Goal: Find specific page/section: Find specific page/section

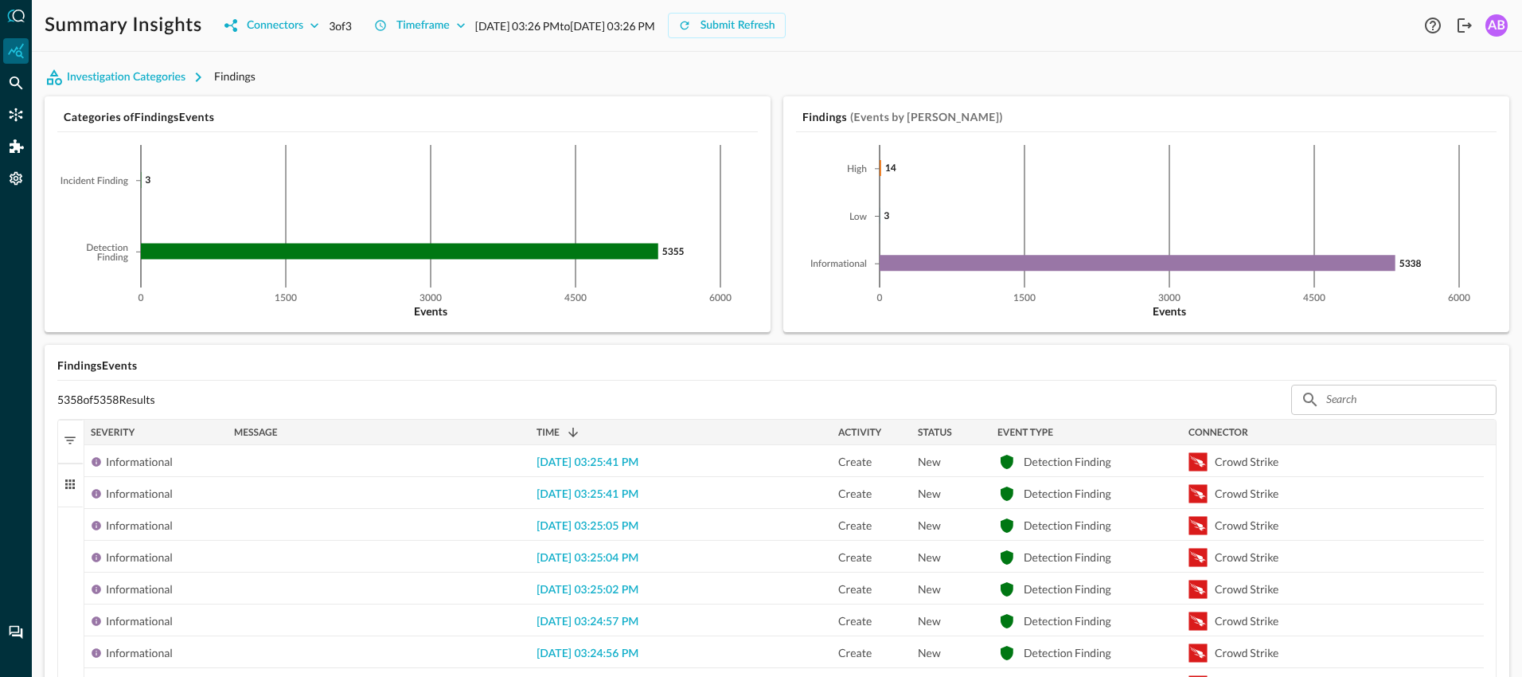
scroll to position [18, 0]
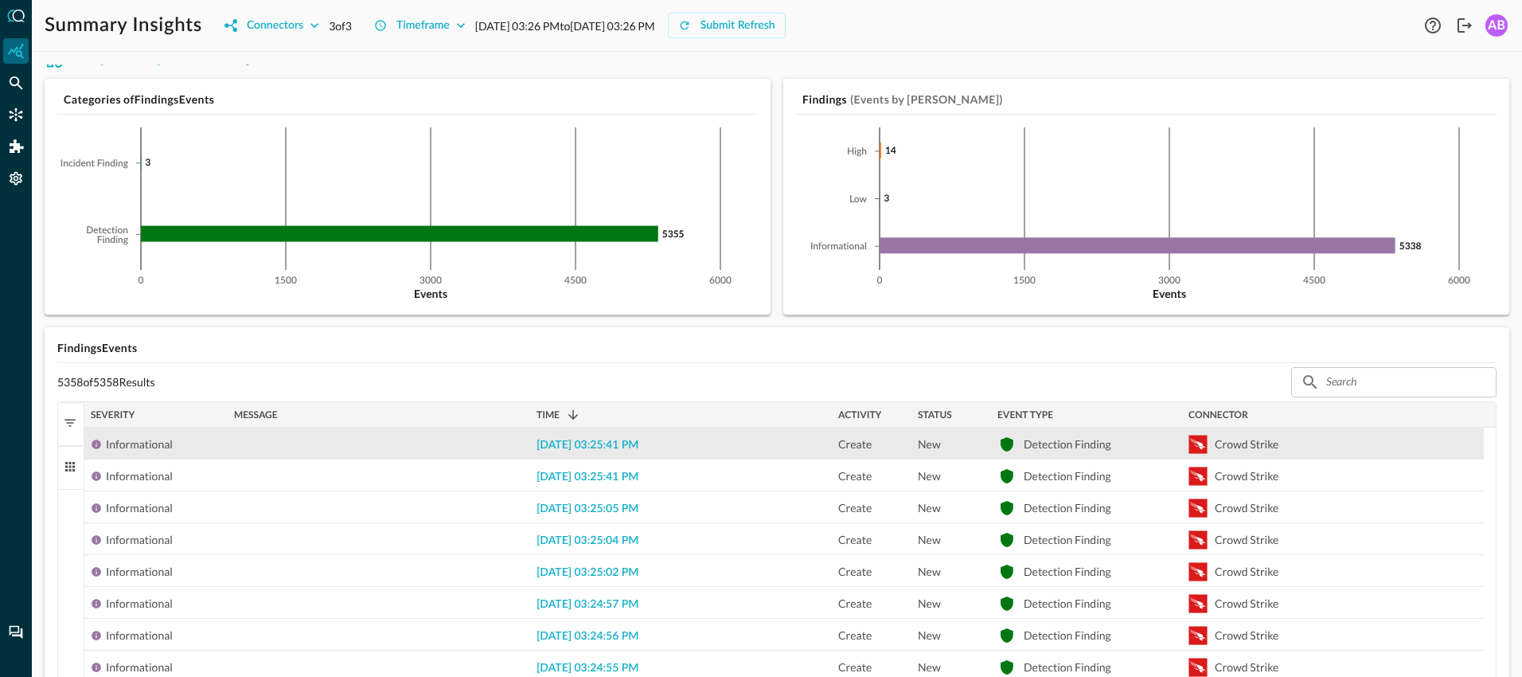
click at [679, 448] on div "[DATE] 03:25:41 PM" at bounding box center [681, 442] width 302 height 31
click at [589, 443] on span "[DATE] 03:25:41 PM" at bounding box center [588, 444] width 102 height 11
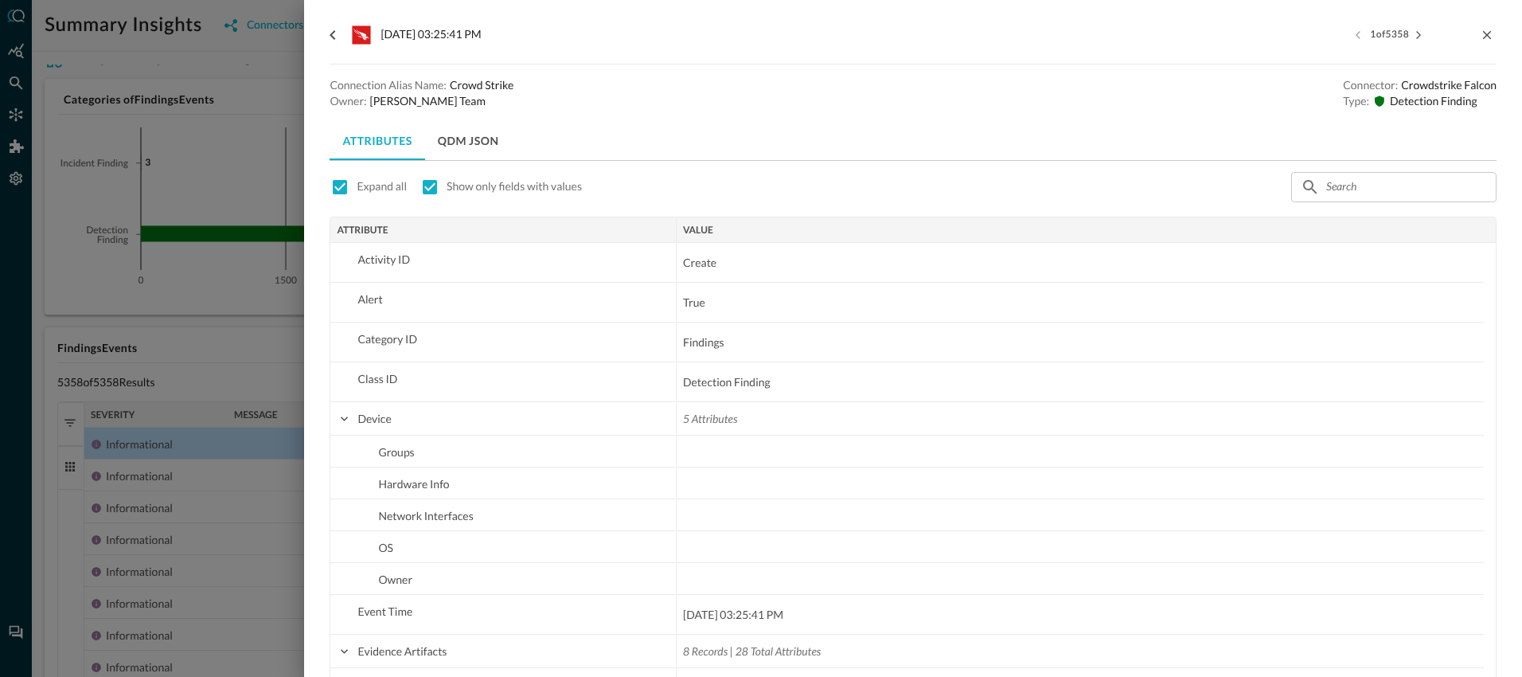
click at [490, 147] on button "QDM JSON" at bounding box center [468, 141] width 87 height 38
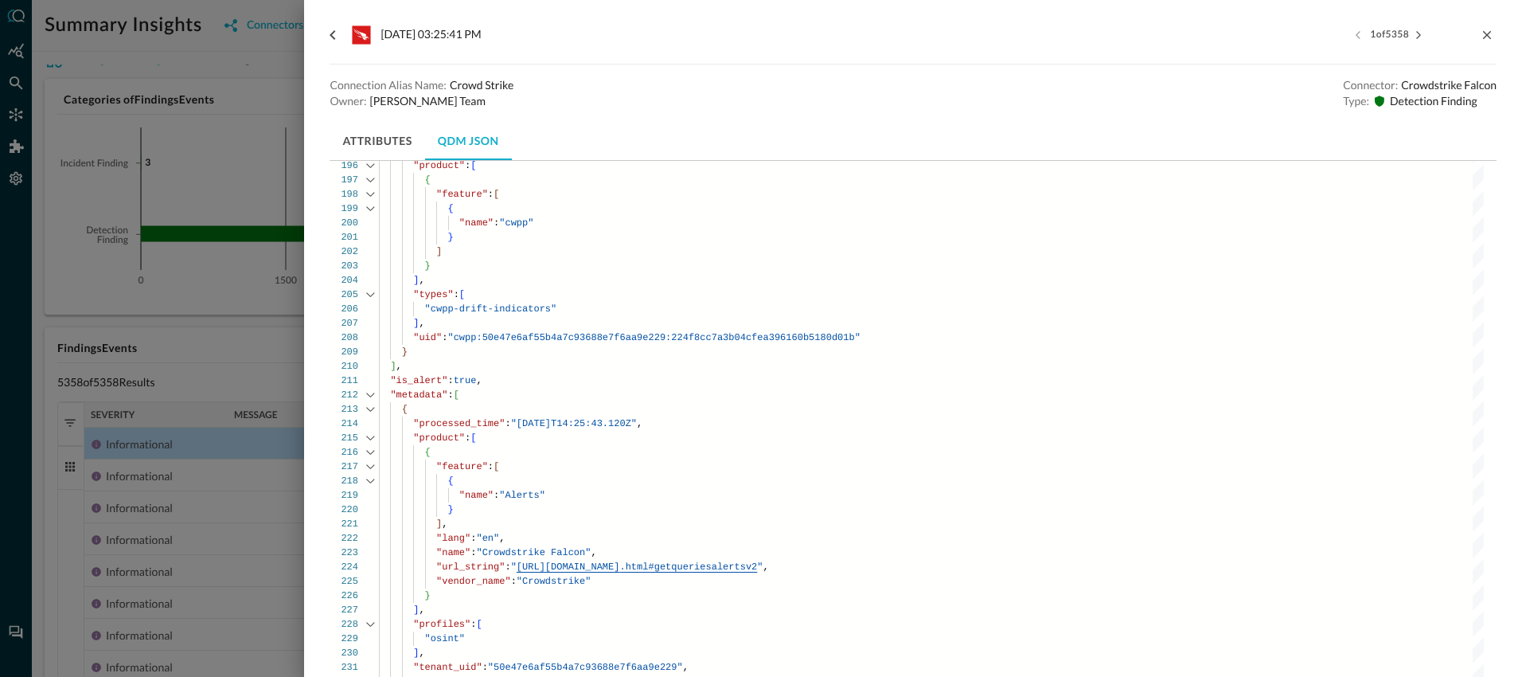
scroll to position [3187, 0]
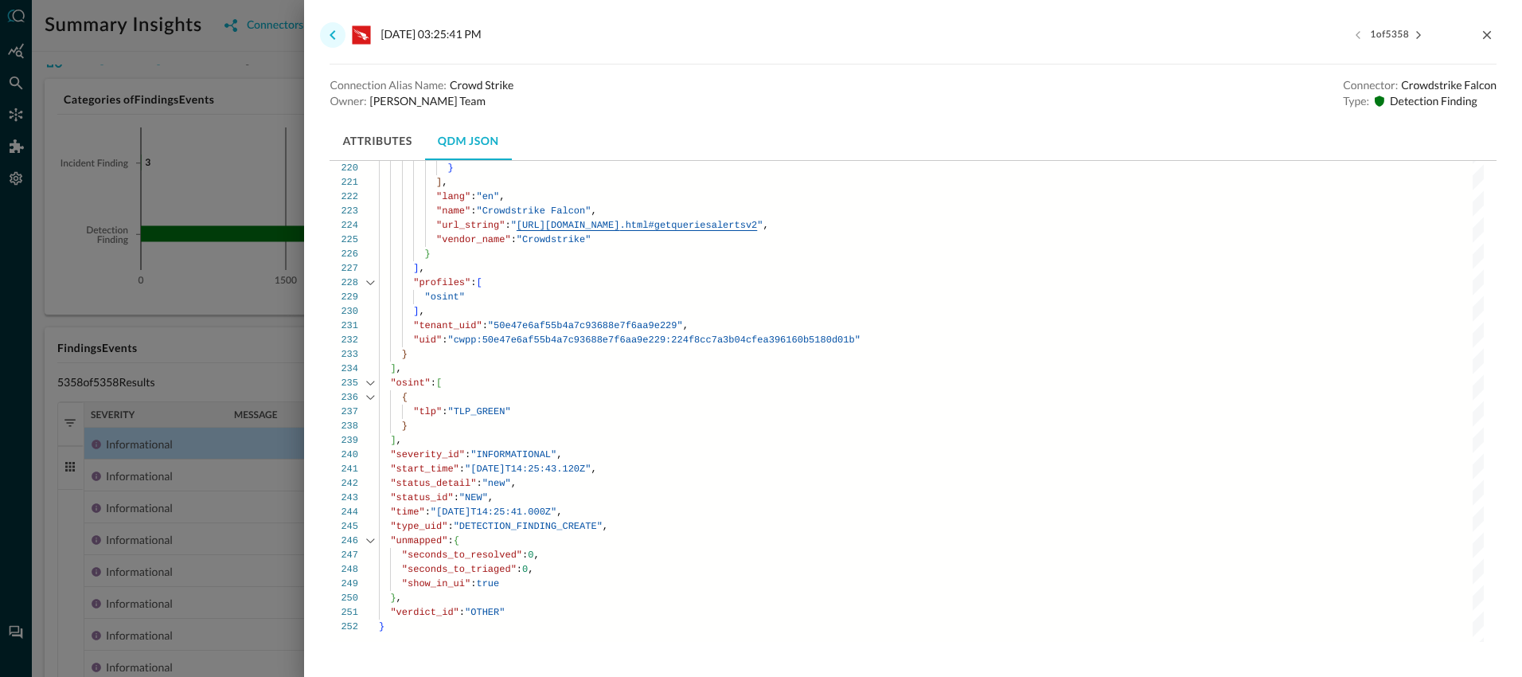
click at [338, 38] on icon "go back" at bounding box center [332, 34] width 19 height 19
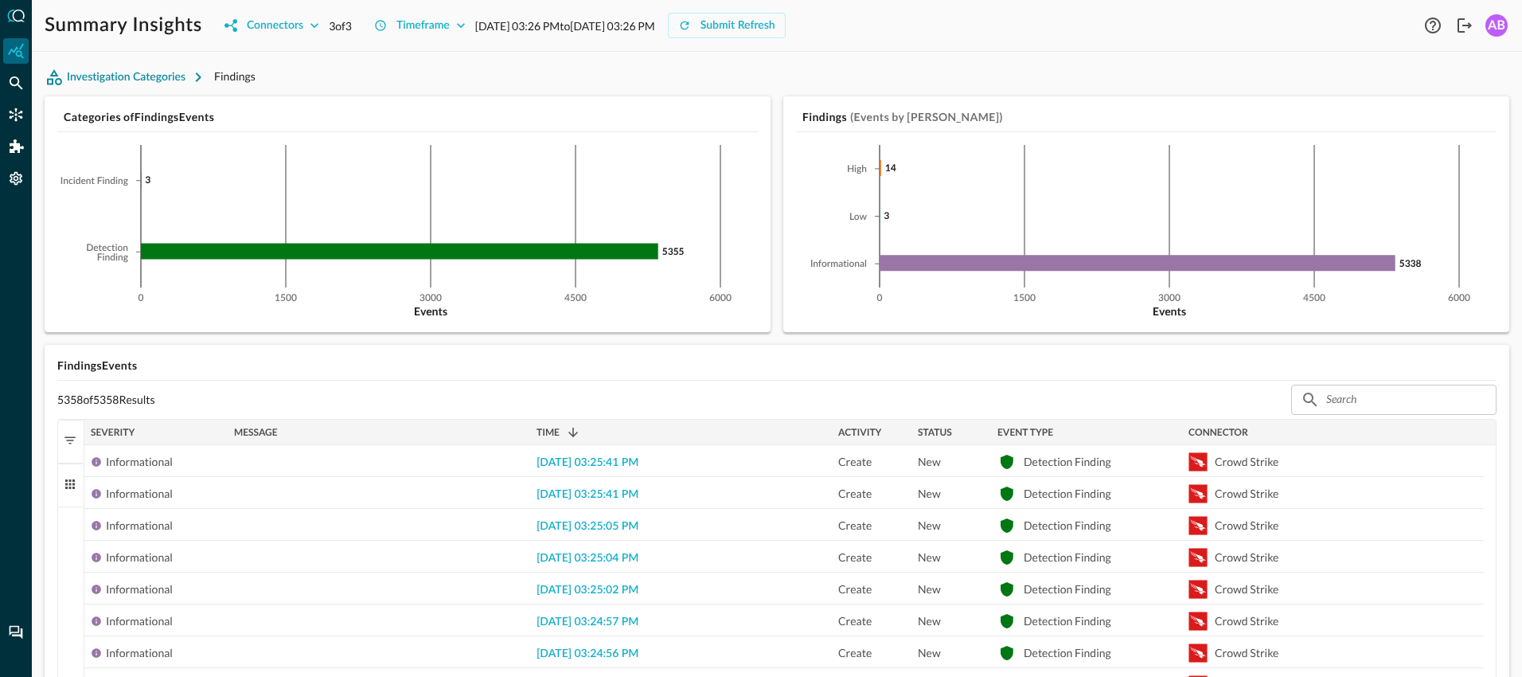
click at [148, 75] on button "Investigation Categories" at bounding box center [130, 76] width 170 height 25
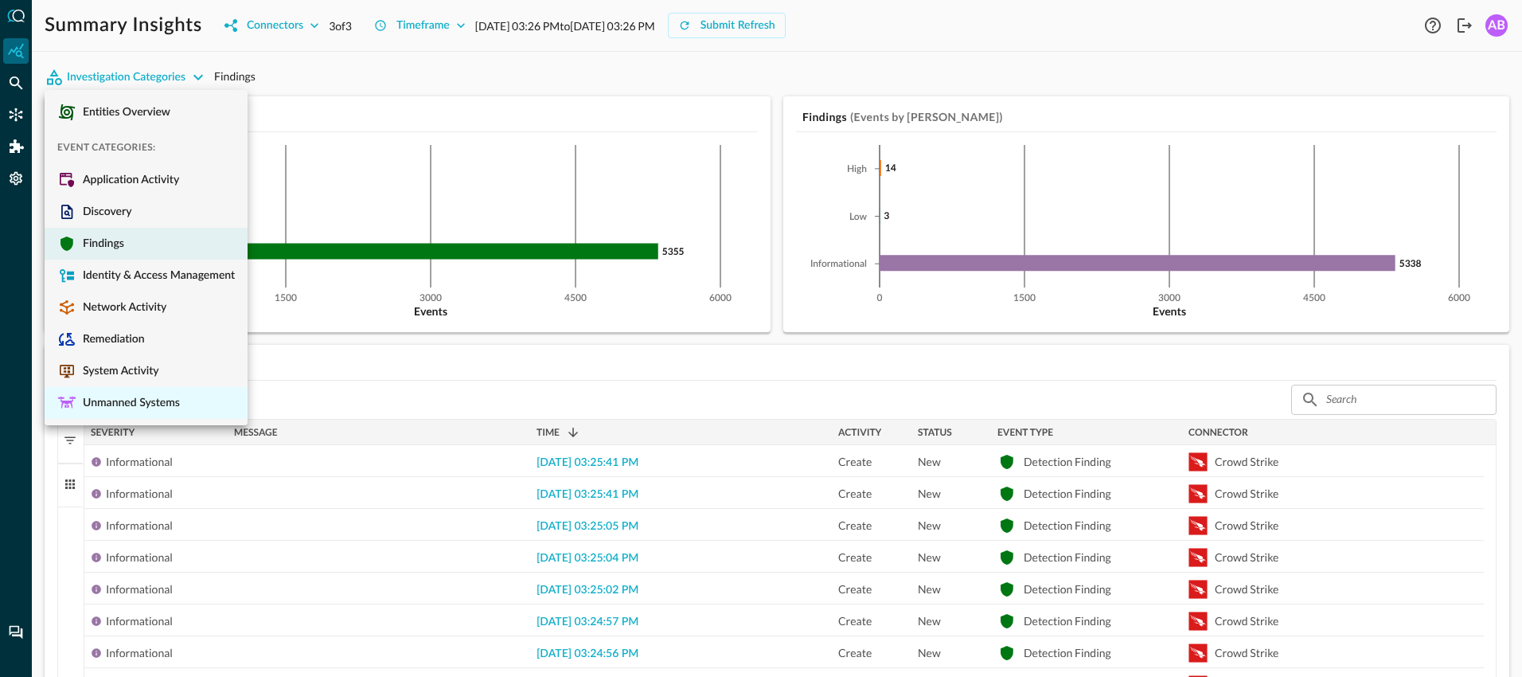
click at [128, 404] on span "Unmanned Systems" at bounding box center [127, 403] width 103 height 14
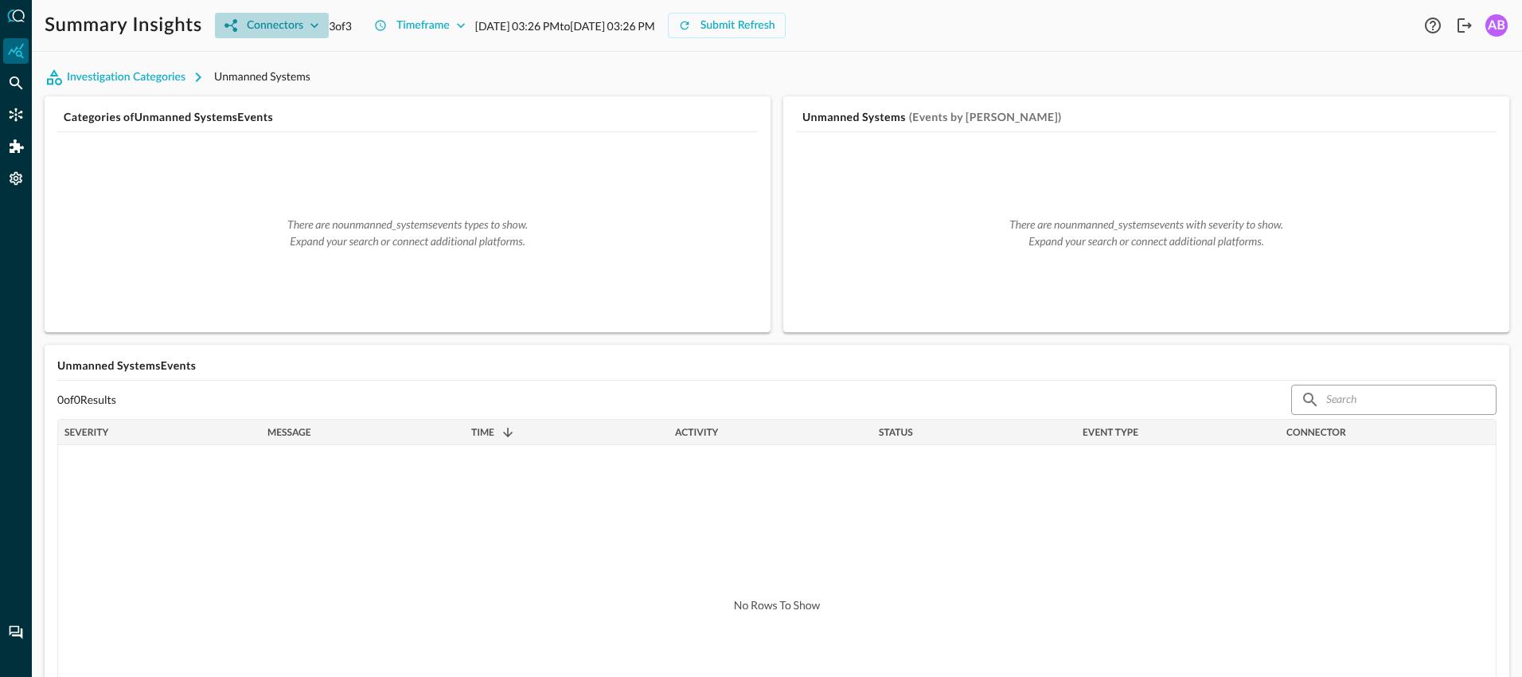
click at [291, 24] on div "Connectors" at bounding box center [275, 26] width 57 height 20
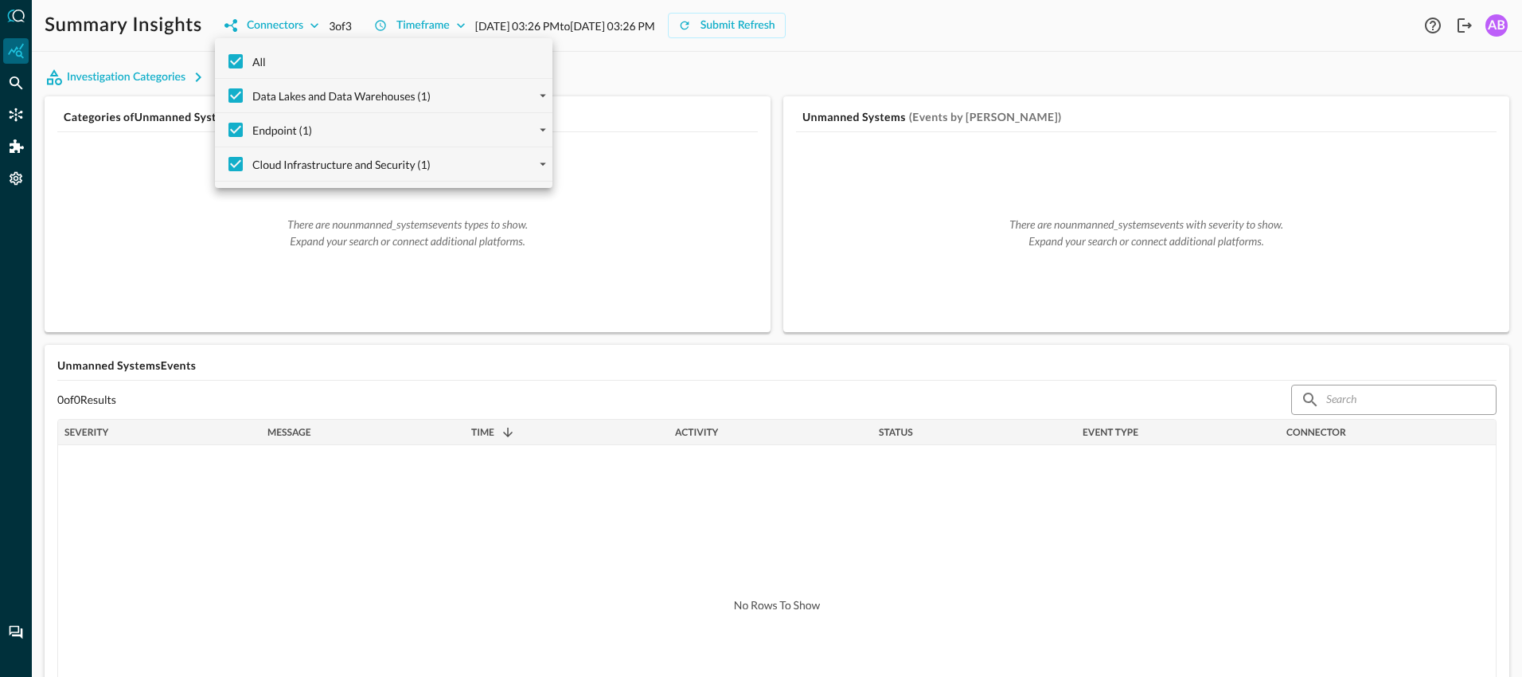
click at [152, 233] on div at bounding box center [761, 338] width 1522 height 677
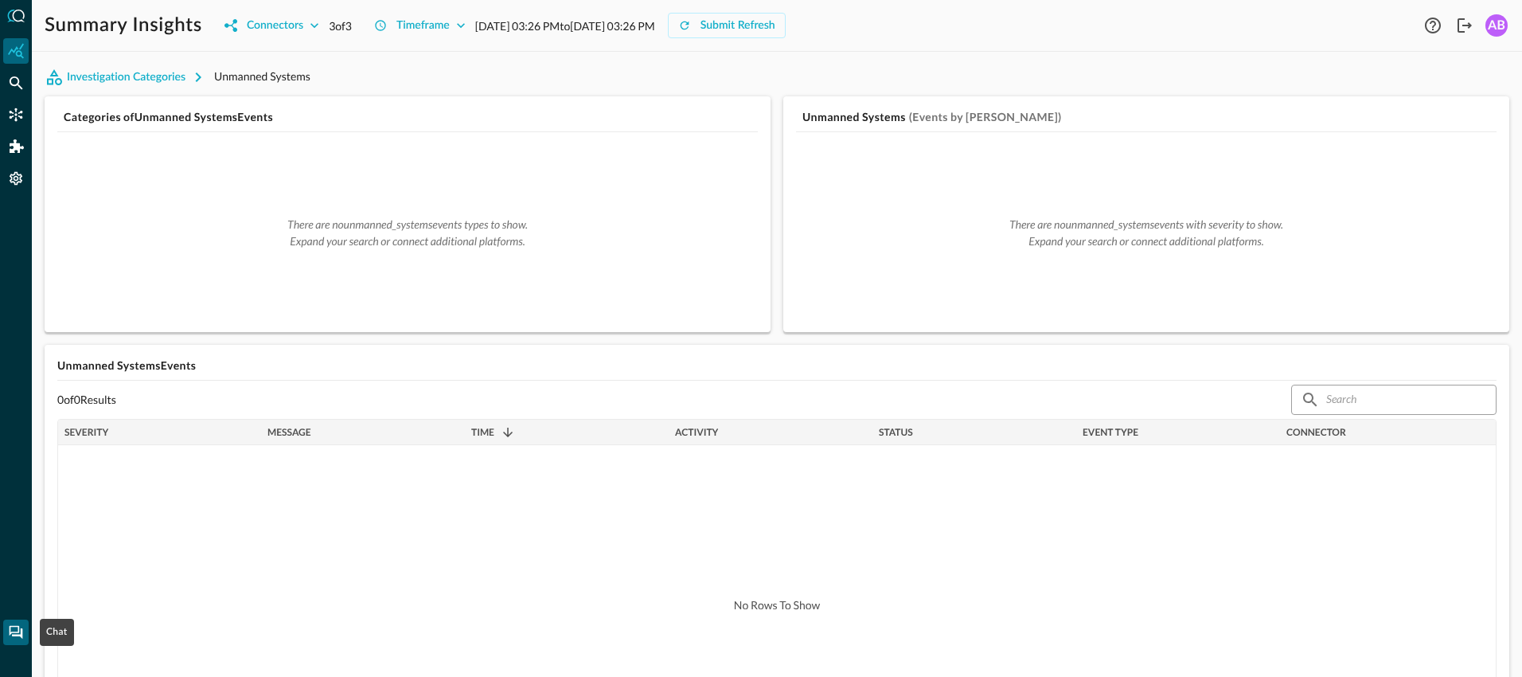
click at [14, 636] on icon "Chat" at bounding box center [16, 632] width 16 height 16
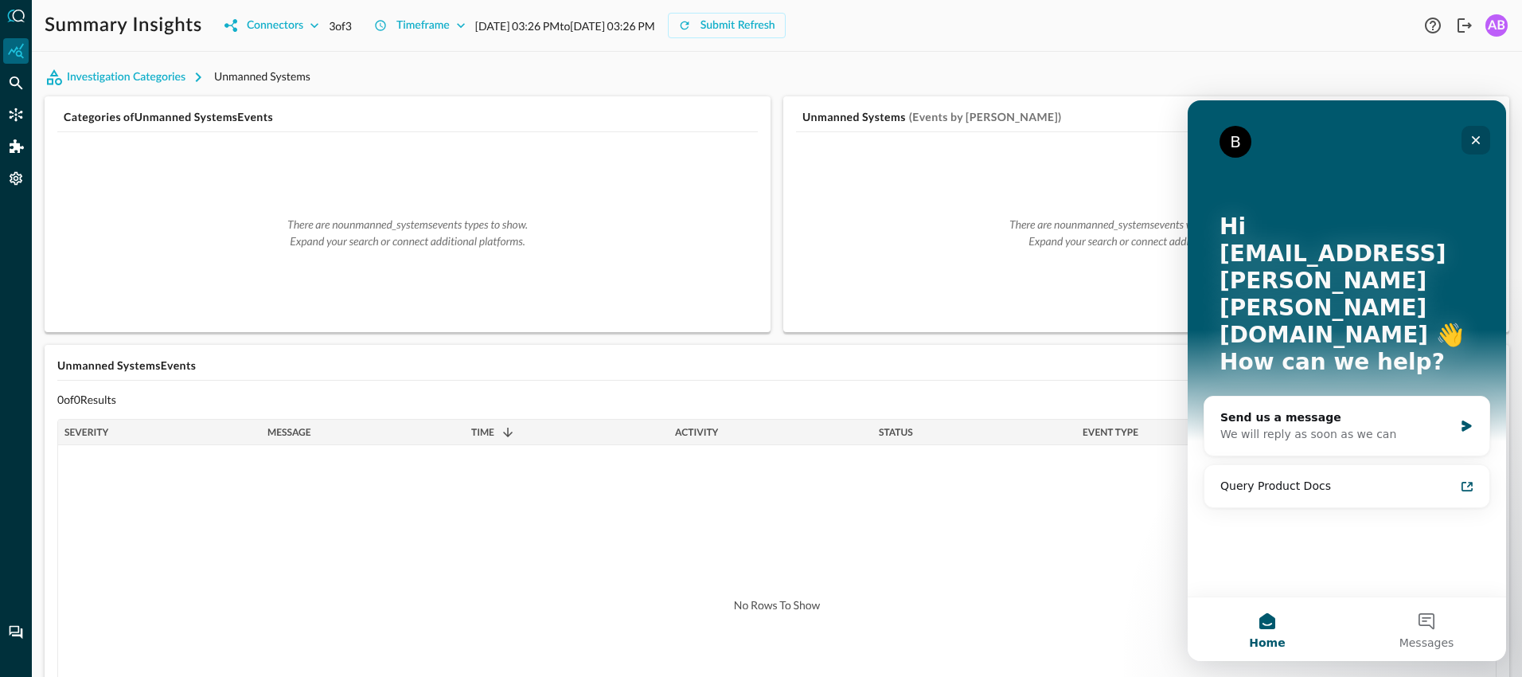
click at [1482, 142] on div "Close" at bounding box center [1476, 140] width 29 height 29
